Goal: Information Seeking & Learning: Learn about a topic

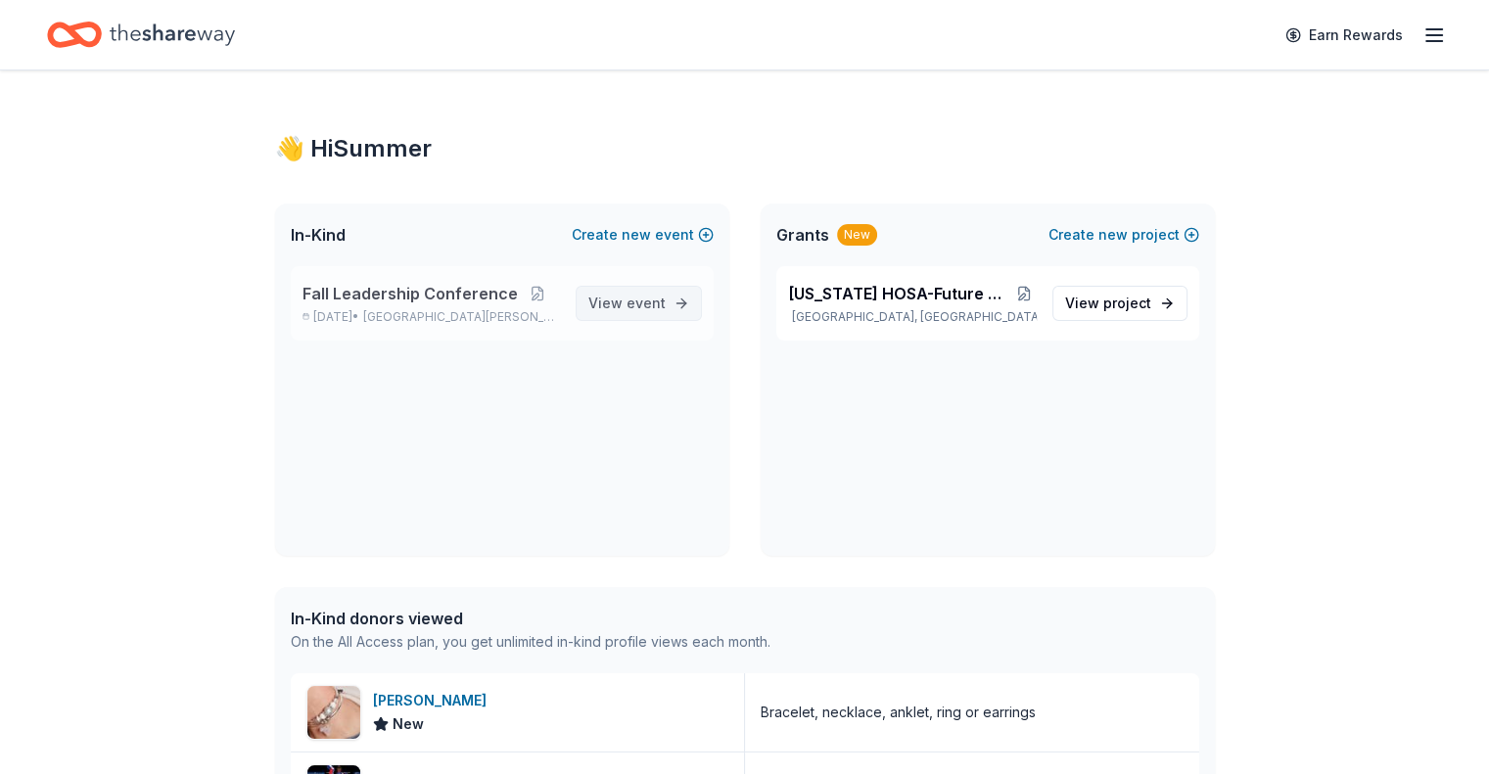
click at [619, 303] on span "View event" at bounding box center [626, 303] width 77 height 23
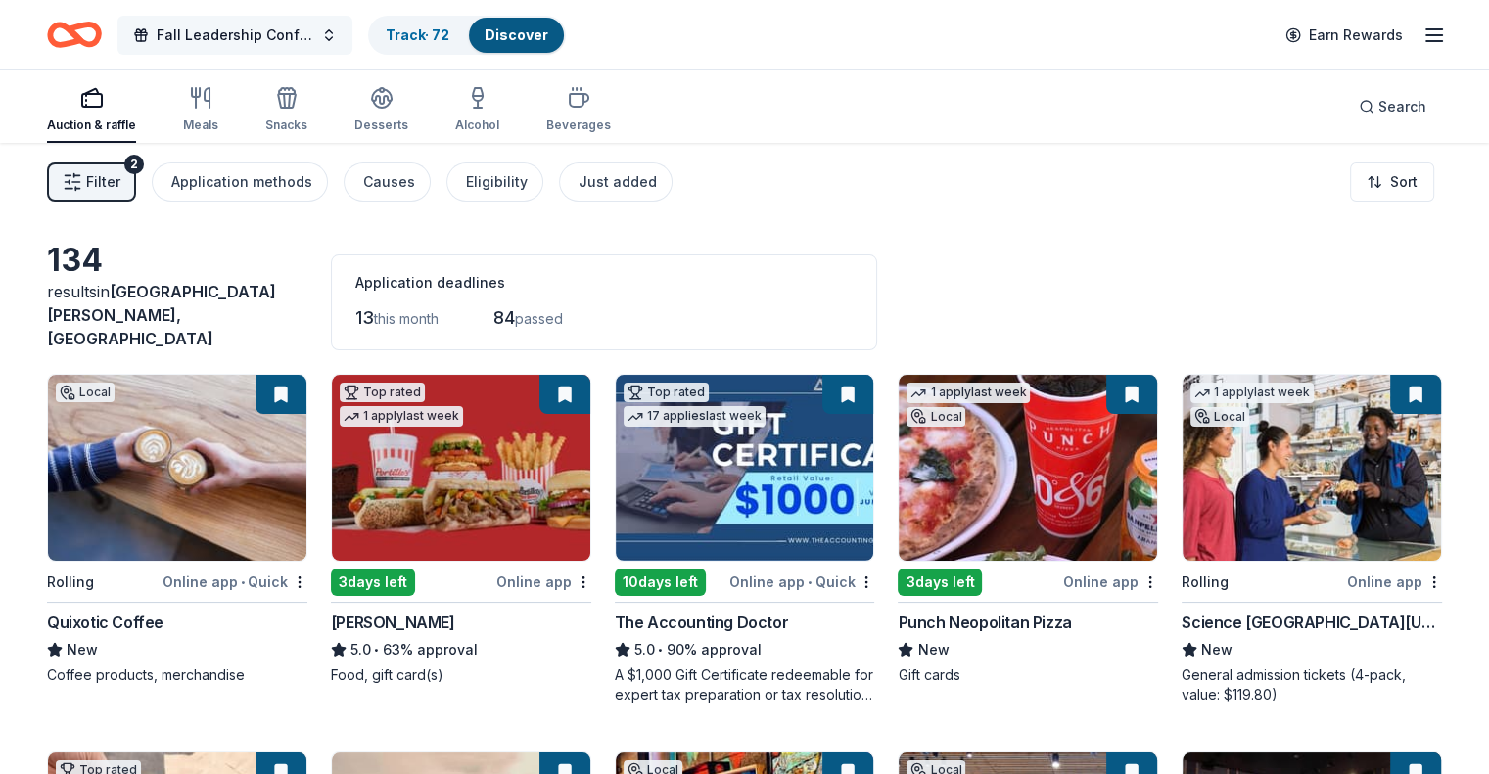
click at [286, 40] on span "Fall Leadership Conference" at bounding box center [235, 34] width 157 height 23
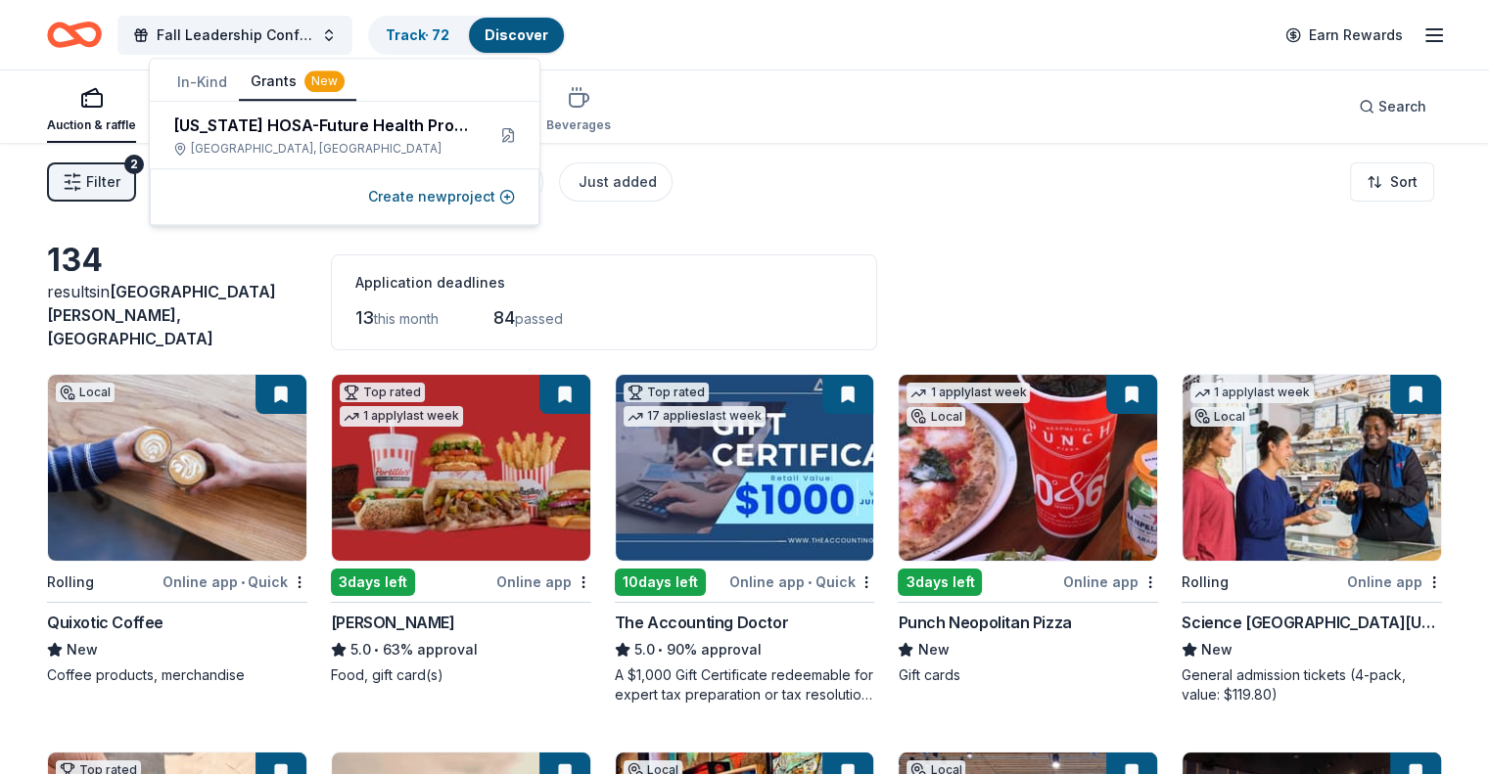
click at [268, 89] on button "Grants New" at bounding box center [297, 82] width 117 height 37
click at [239, 64] on button "Grants New" at bounding box center [297, 82] width 117 height 37
click at [266, 84] on button "Grants New" at bounding box center [297, 82] width 117 height 37
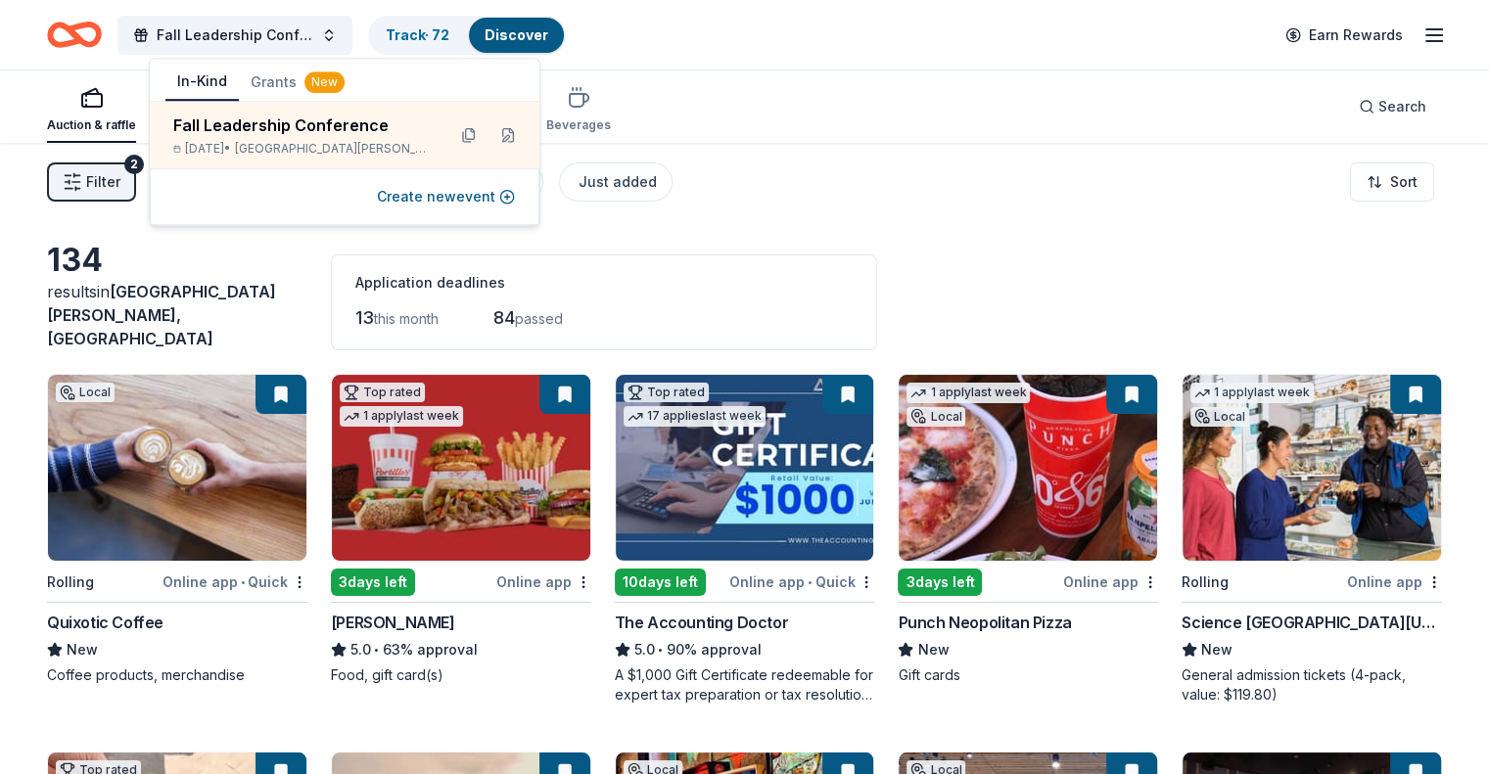
click at [212, 87] on button "In-Kind" at bounding box center [201, 82] width 73 height 37
click at [294, 85] on button "Grants New" at bounding box center [297, 82] width 117 height 35
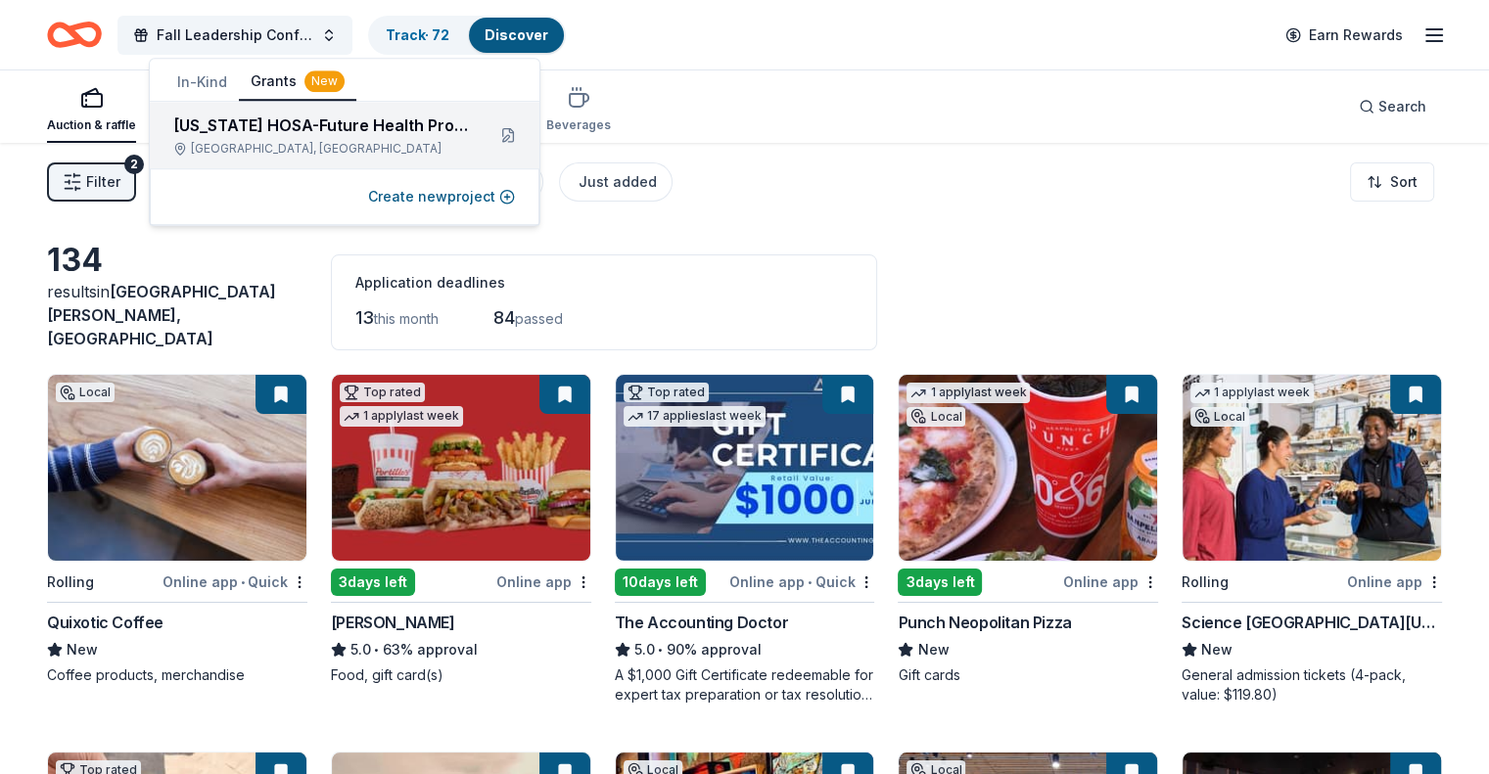
click at [333, 124] on div "[US_STATE] HOSA-Future Health Professionals" at bounding box center [321, 125] width 296 height 23
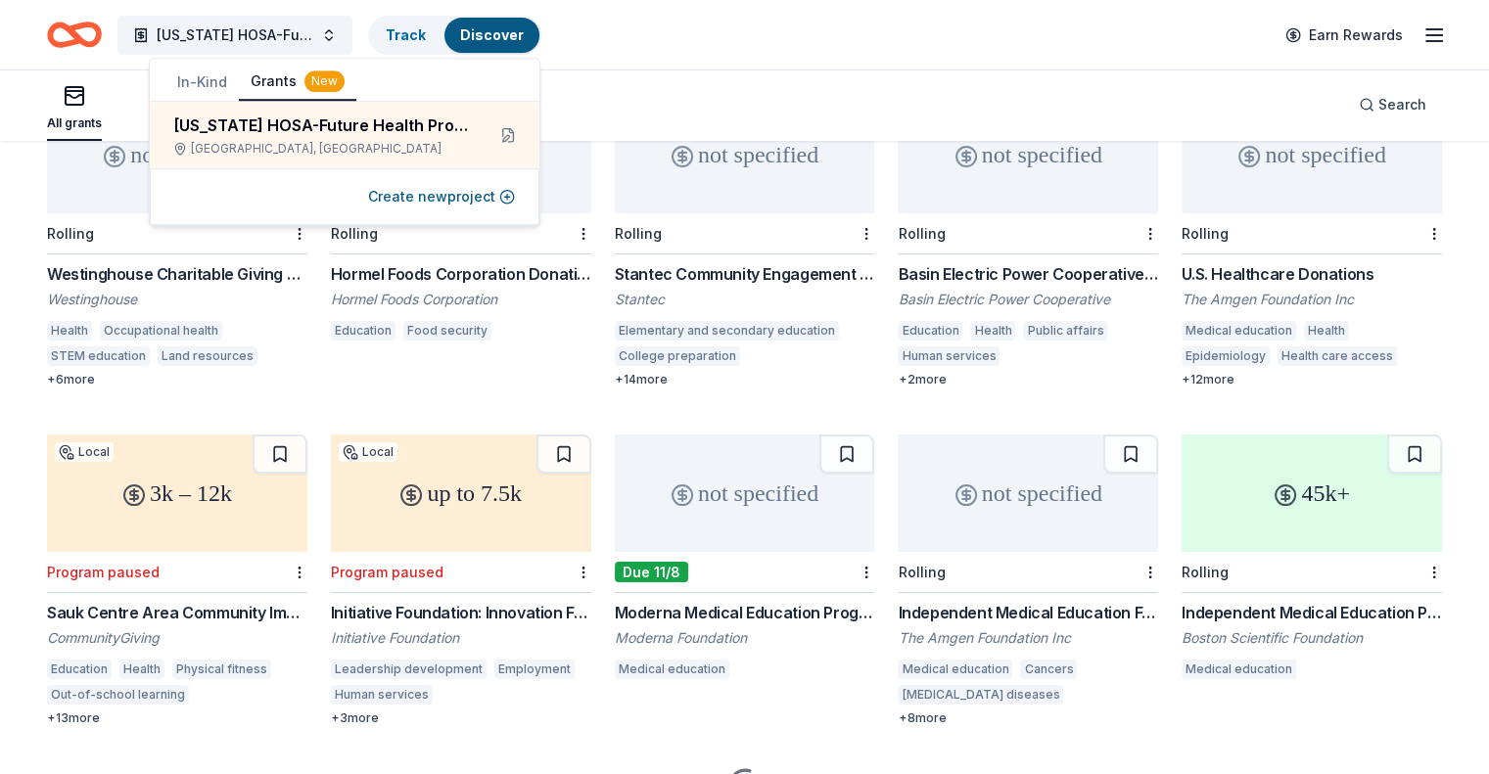
scroll to position [258, 0]
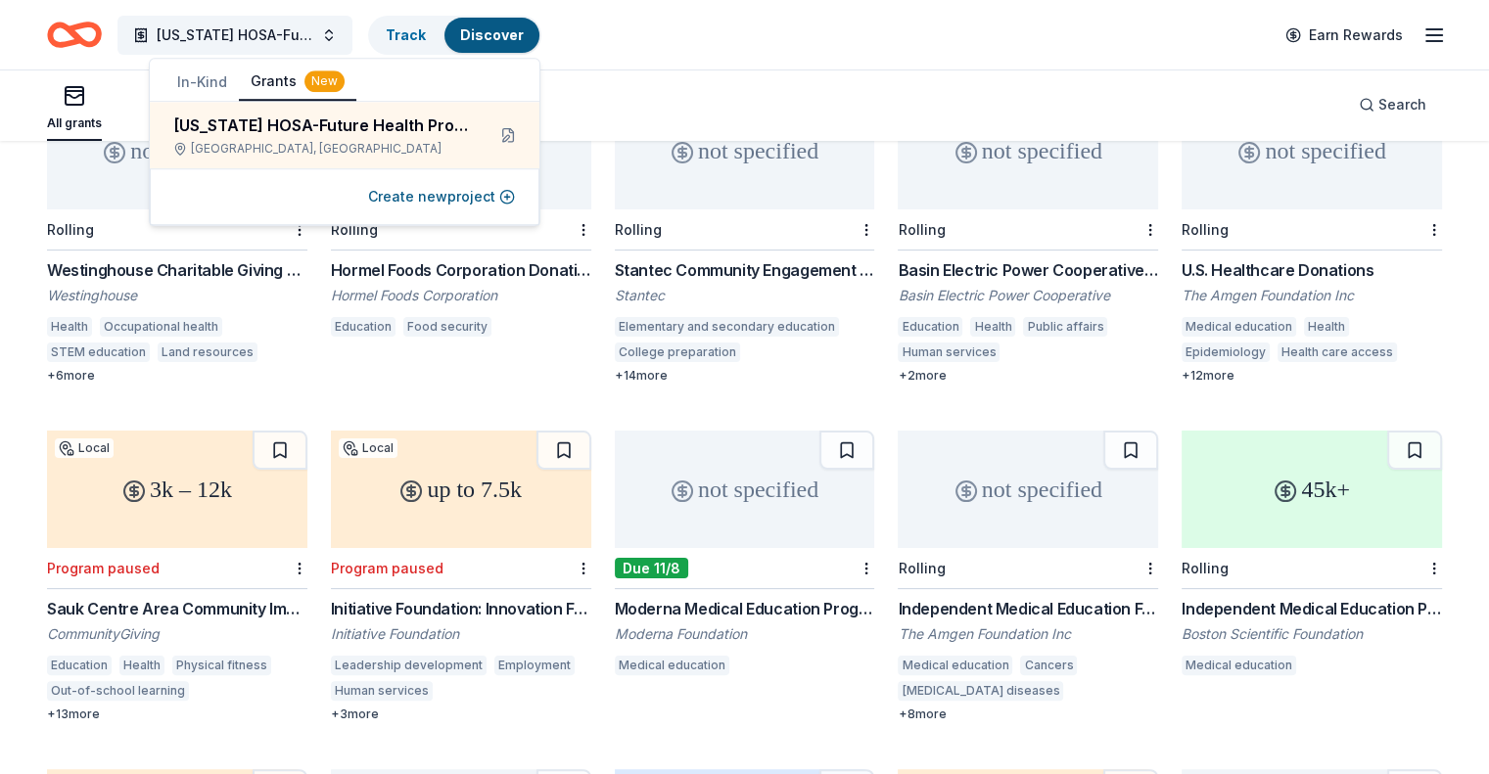
click at [43, 399] on div "893 results in [GEOGRAPHIC_DATA], [GEOGRAPHIC_DATA] not specified Rolling Westi…" at bounding box center [744, 720] width 1489 height 1672
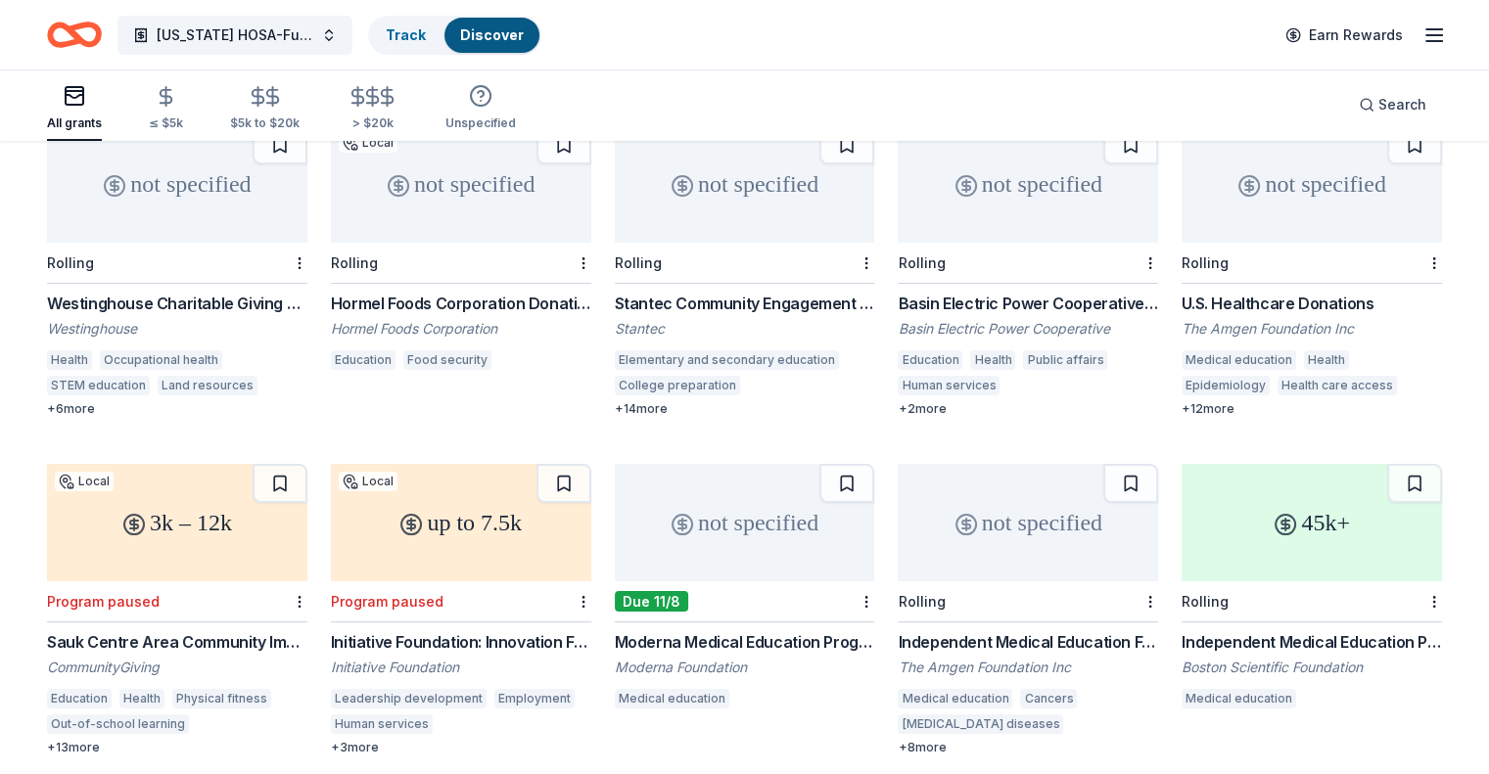
scroll to position [227, 0]
click at [728, 507] on div "not specified" at bounding box center [745, 520] width 260 height 117
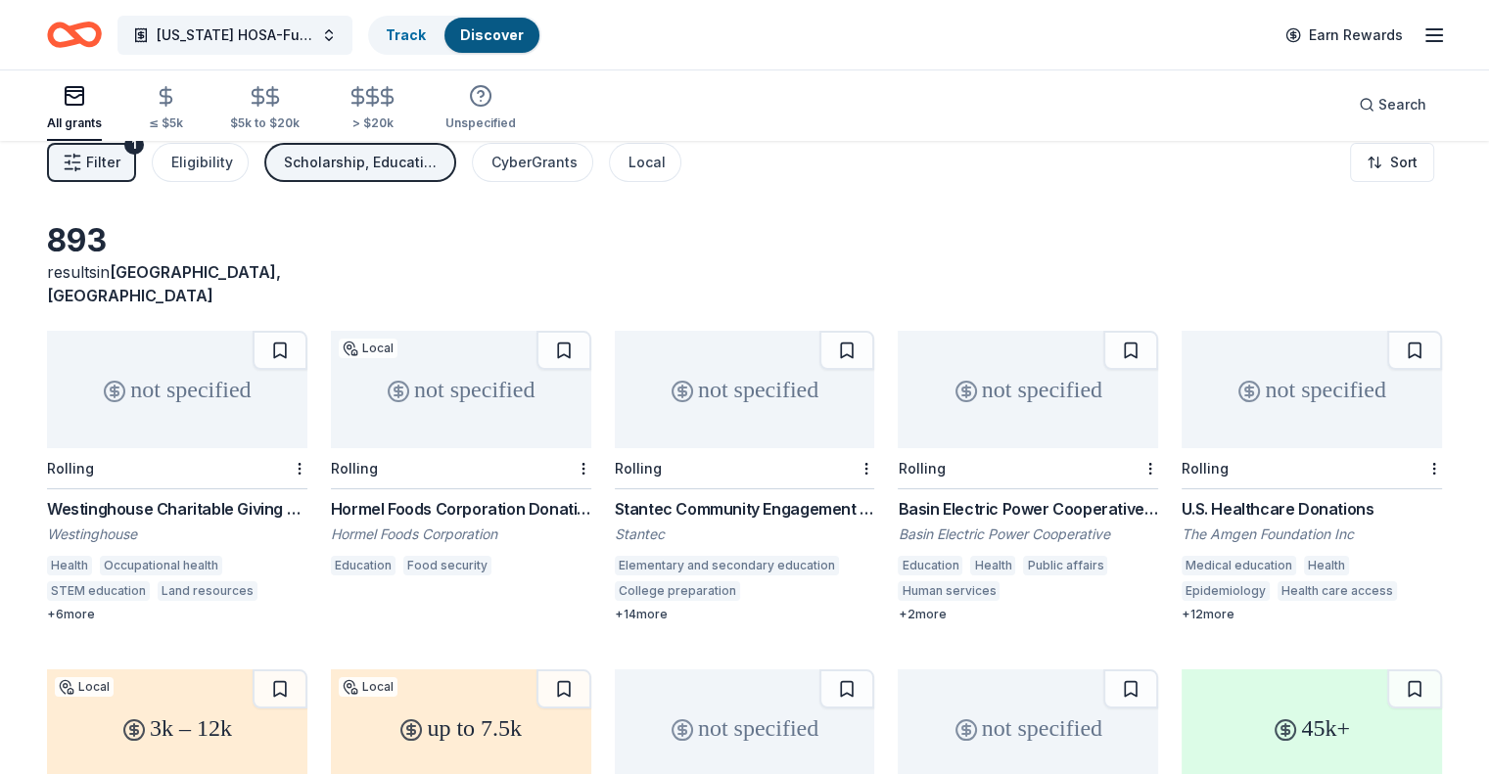
scroll to position [0, 0]
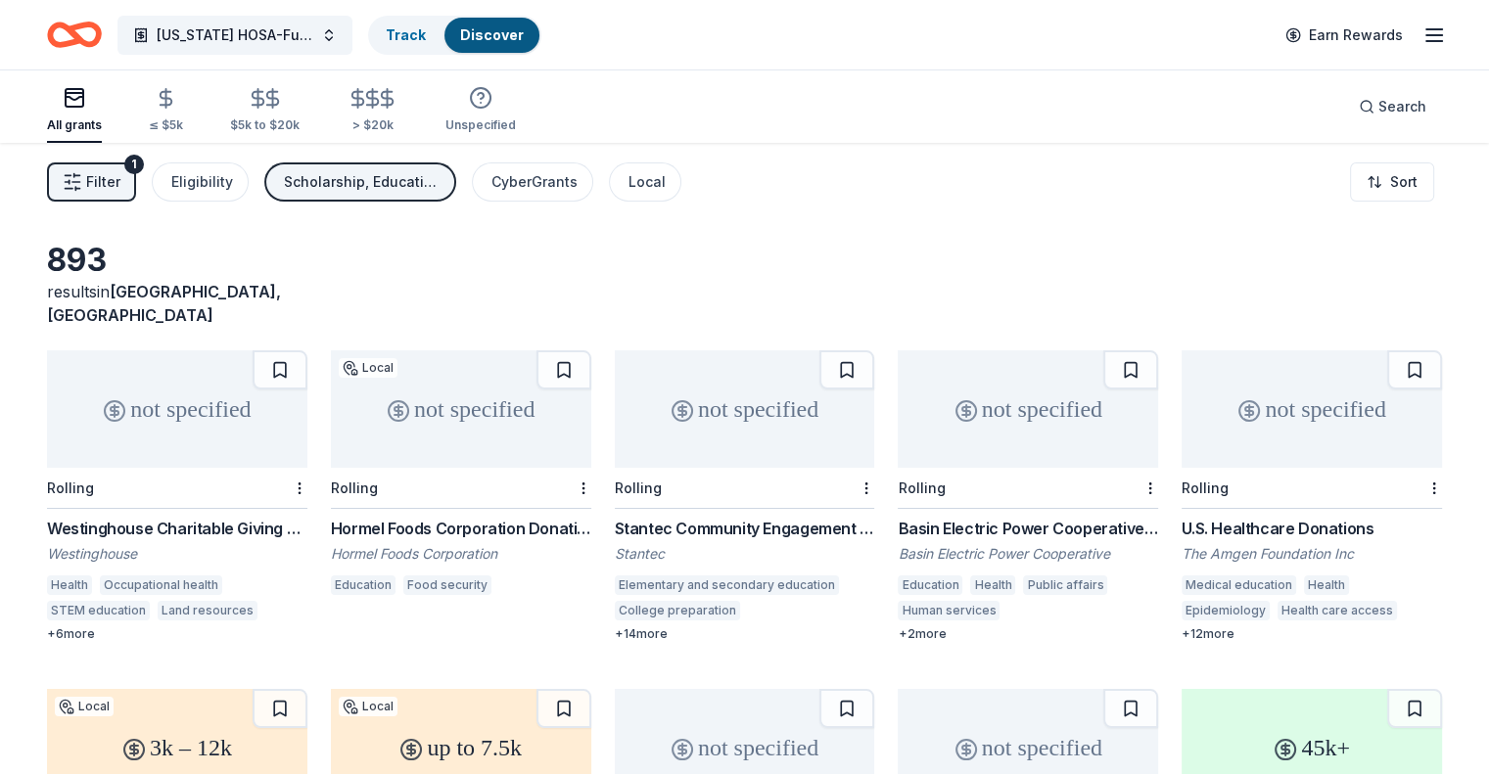
click at [197, 374] on div "not specified" at bounding box center [177, 409] width 260 height 117
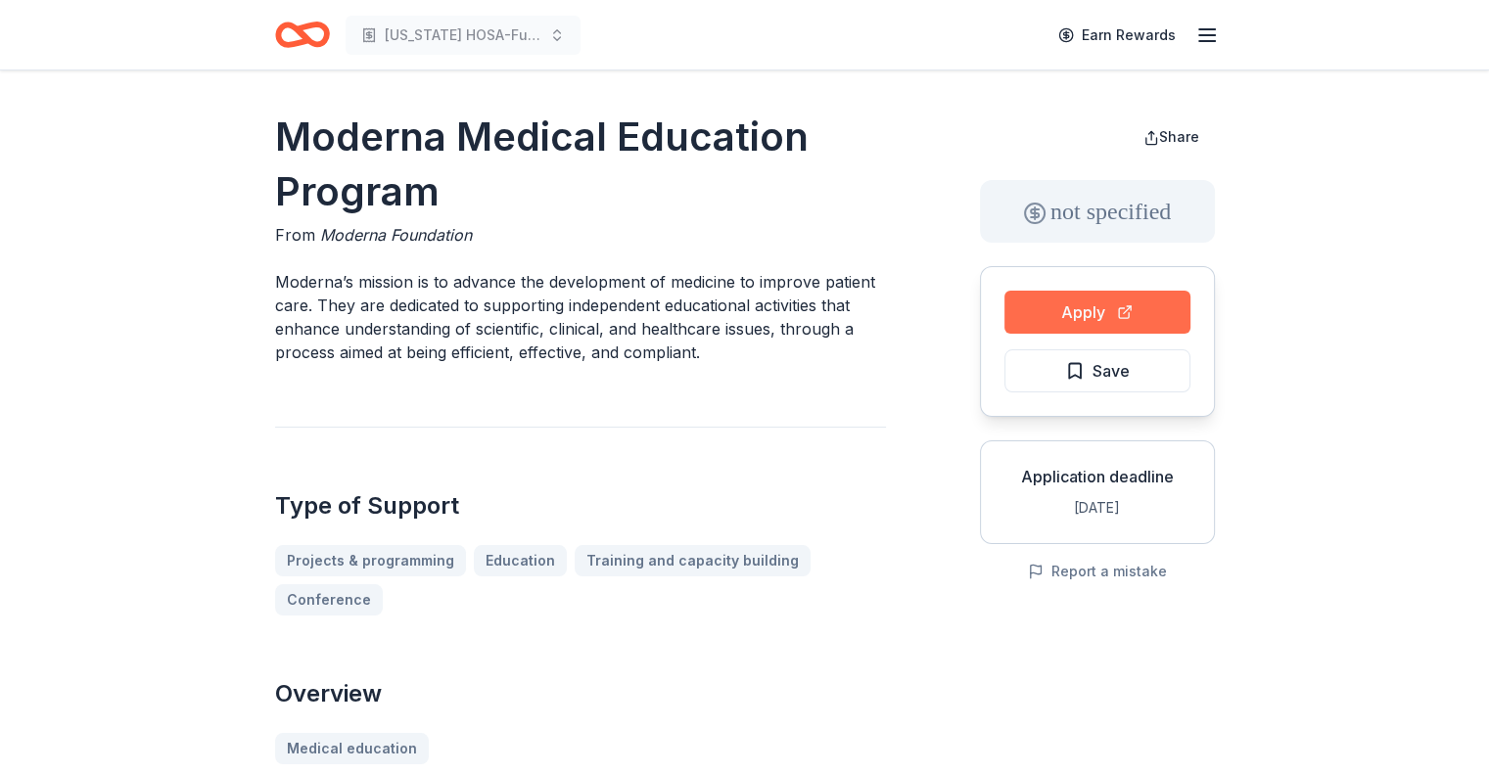
click at [1095, 312] on button "Apply" at bounding box center [1098, 312] width 186 height 43
